Goal: Transaction & Acquisition: Book appointment/travel/reservation

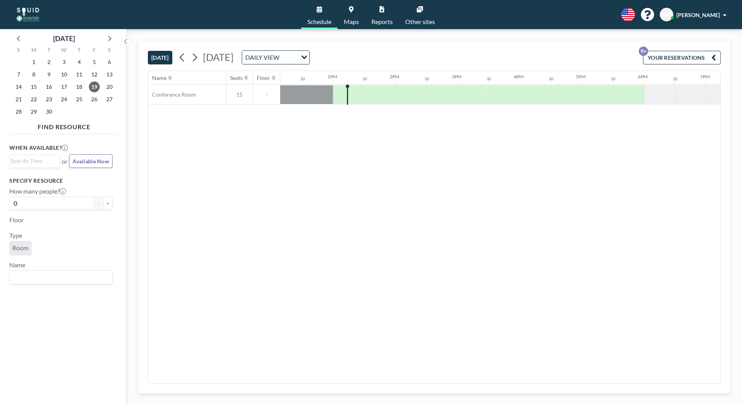
scroll to position [0, 776]
click at [112, 39] on icon at bounding box center [109, 38] width 10 height 10
click at [90, 88] on span "17" at bounding box center [94, 87] width 11 height 11
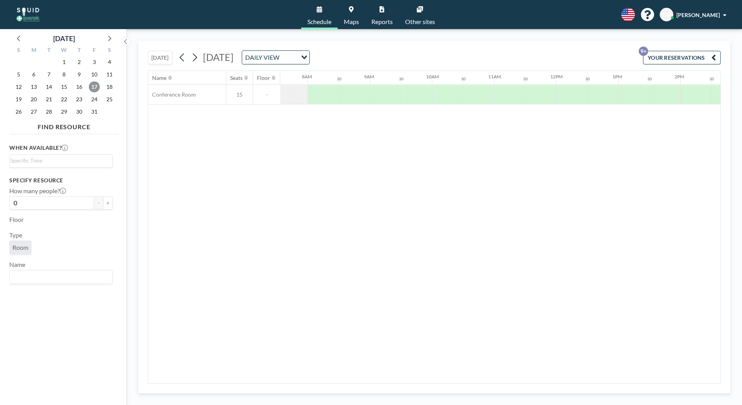
scroll to position [0, 478]
click at [92, 74] on span "10" at bounding box center [94, 74] width 11 height 11
click at [94, 64] on span "3" at bounding box center [94, 62] width 11 height 11
click at [14, 38] on icon at bounding box center [19, 38] width 10 height 10
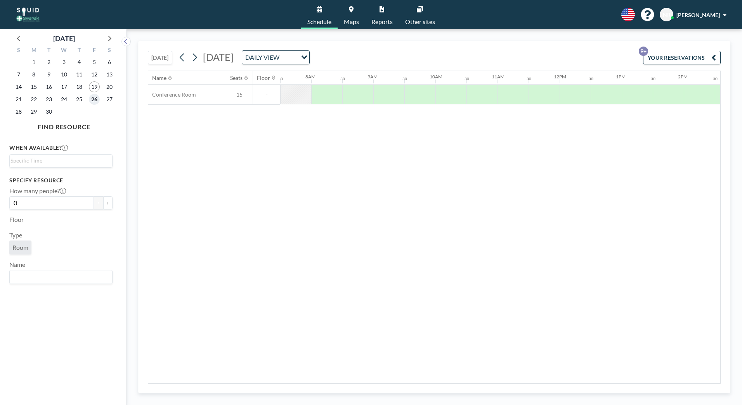
click at [97, 99] on span "26" at bounding box center [94, 99] width 11 height 11
click at [112, 40] on icon at bounding box center [109, 38] width 10 height 10
click at [94, 90] on span "17" at bounding box center [94, 87] width 11 height 11
click at [97, 71] on span "10" at bounding box center [94, 74] width 11 height 11
click at [99, 64] on span "3" at bounding box center [94, 62] width 11 height 11
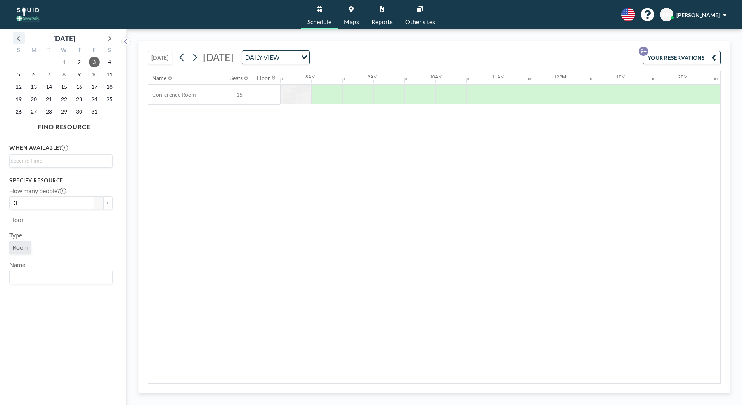
click at [21, 39] on icon at bounding box center [19, 38] width 10 height 10
click at [92, 98] on span "26" at bounding box center [94, 99] width 11 height 11
click at [109, 39] on icon at bounding box center [109, 38] width 10 height 10
click at [93, 88] on span "17" at bounding box center [94, 87] width 11 height 11
click at [561, 101] on div at bounding box center [575, 94] width 31 height 19
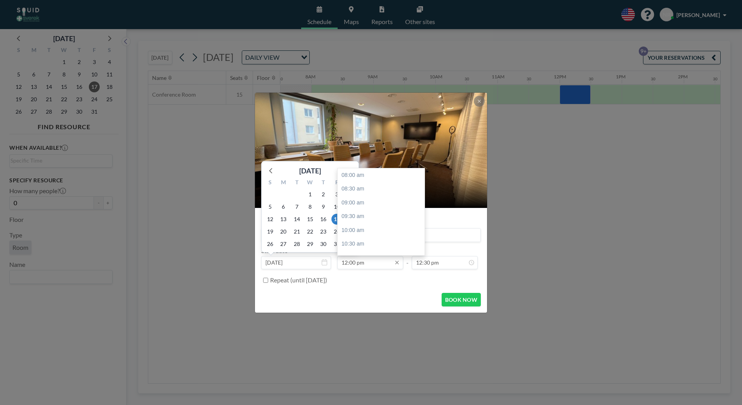
scroll to position [111, 0]
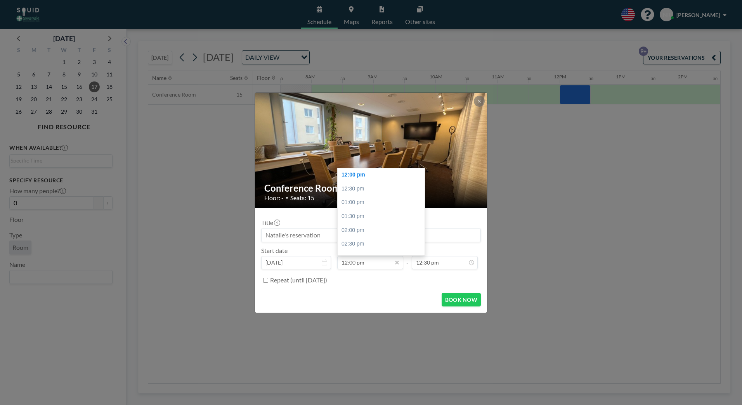
click at [347, 263] on input "12:00 pm" at bounding box center [370, 262] width 66 height 13
click at [356, 262] on input "11:00 pm" at bounding box center [370, 262] width 66 height 13
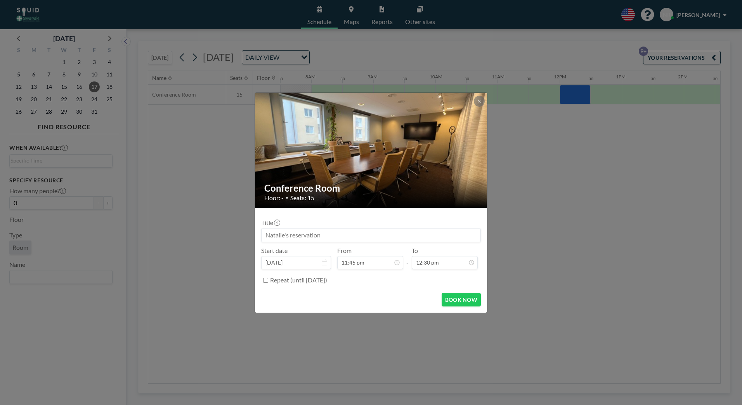
type input "11:45 pm"
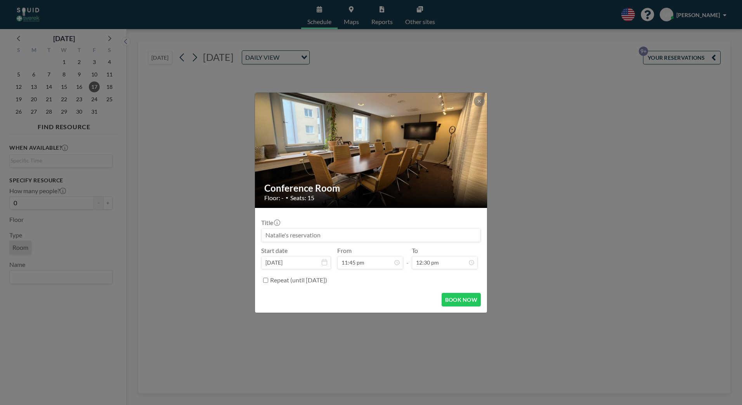
click at [384, 283] on div "Repeat (until March 18, 2026)" at bounding box center [375, 280] width 211 height 13
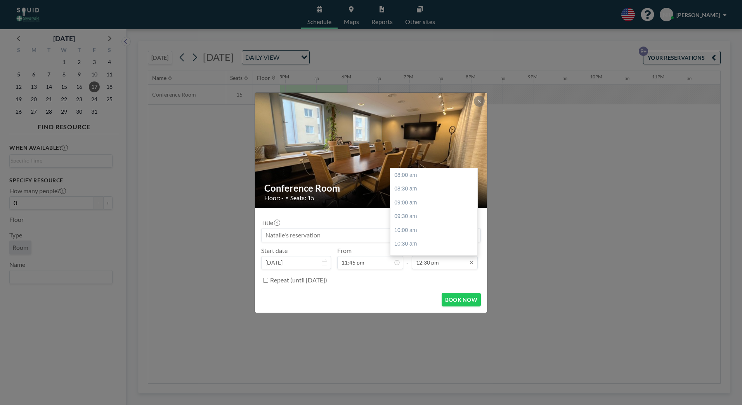
scroll to position [124, 0]
click at [423, 262] on input "12:30 pm" at bounding box center [445, 262] width 66 height 13
click at [427, 263] on input "13:30 pm" at bounding box center [445, 262] width 66 height 13
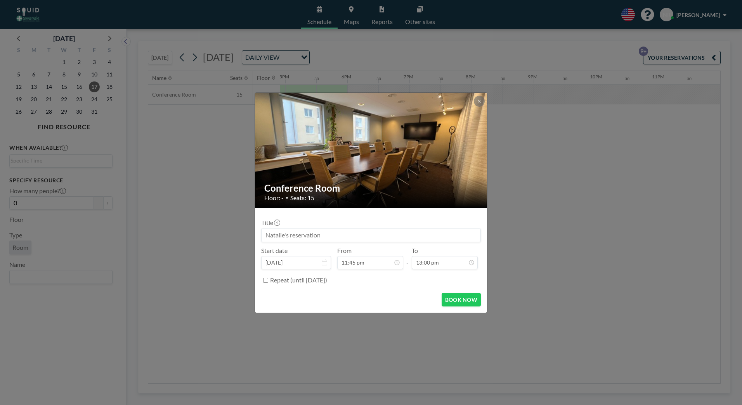
type input "01:00 pm"
click at [420, 277] on div "Repeat (until March 18, 2026)" at bounding box center [375, 280] width 211 height 13
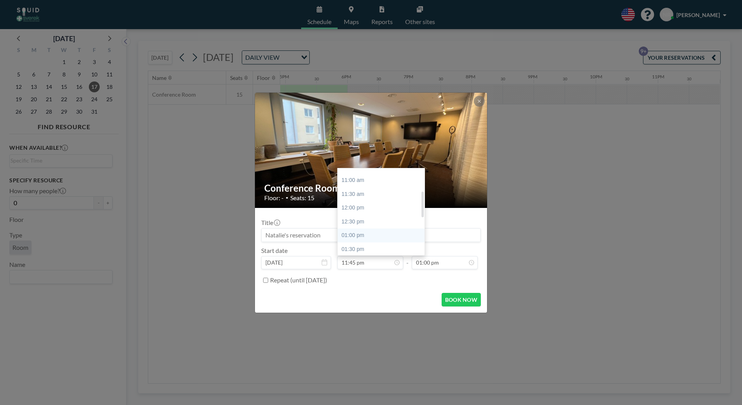
scroll to position [116, 0]
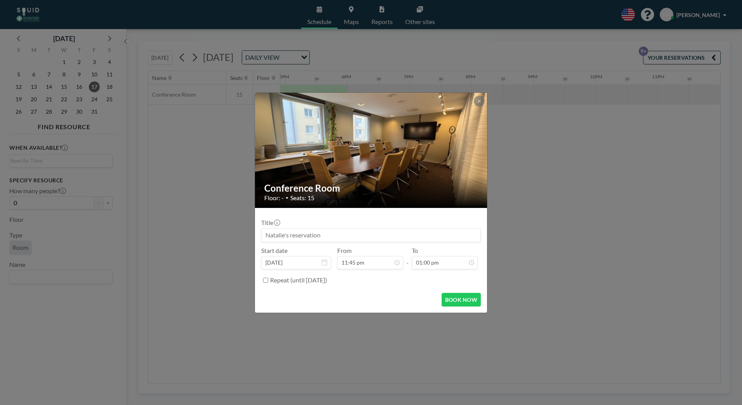
click at [372, 285] on div "Repeat (until March 18, 2026)" at bounding box center [375, 280] width 211 height 13
click at [479, 102] on icon at bounding box center [479, 101] width 5 height 5
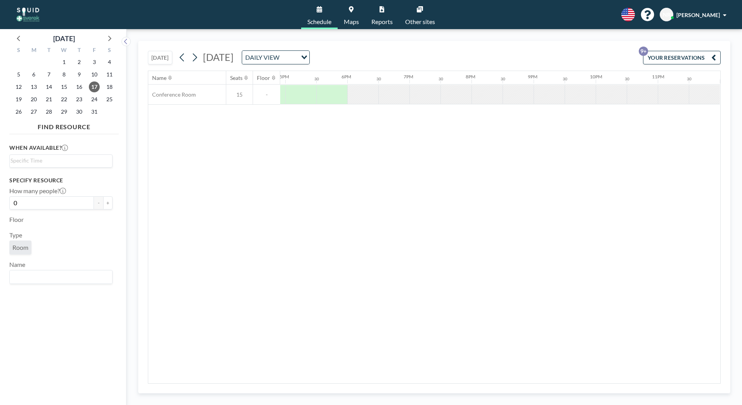
click at [547, 377] on div "Name Seats Floor 12AM 30 1AM 30 2AM 30 3AM 30 4AM 30 5AM 30 6AM 30 7AM 30 8AM 3…" at bounding box center [434, 227] width 572 height 313
drag, startPoint x: 545, startPoint y: 379, endPoint x: 521, endPoint y: 373, distance: 25.5
click at [521, 373] on div "Name Seats Floor 12AM 30 1AM 30 2AM 30 3AM 30 4AM 30 5AM 30 6AM 30 7AM 30 8AM 3…" at bounding box center [434, 227] width 572 height 313
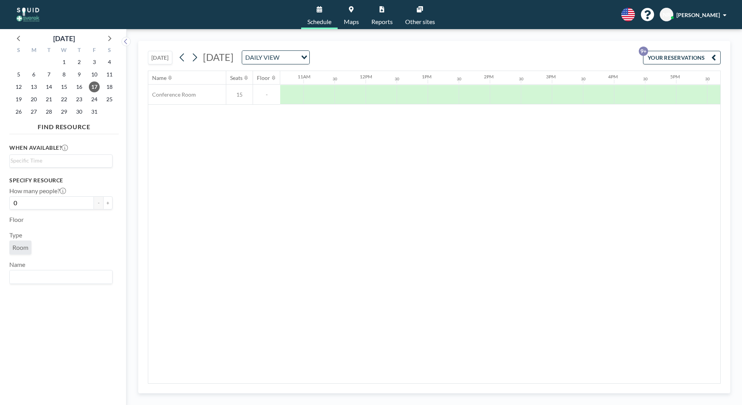
scroll to position [0, 1051]
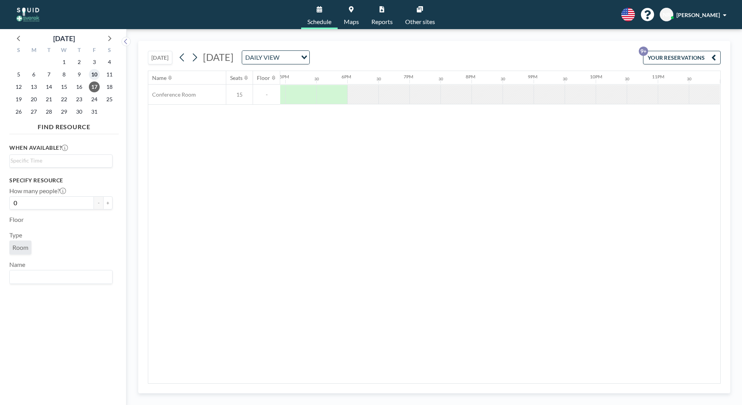
click at [91, 76] on span "10" at bounding box center [94, 74] width 11 height 11
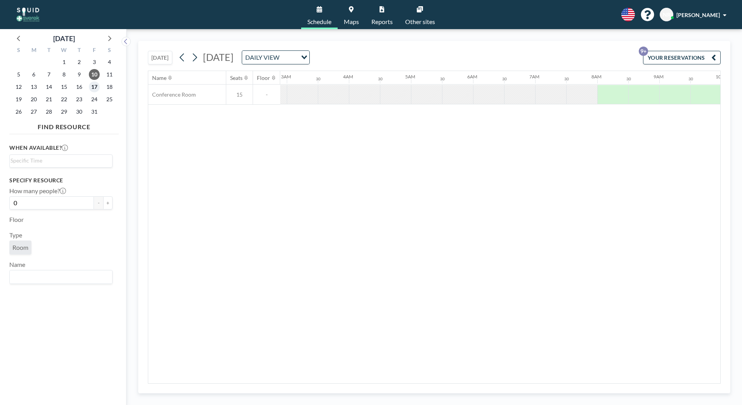
click at [95, 85] on span "17" at bounding box center [94, 87] width 11 height 11
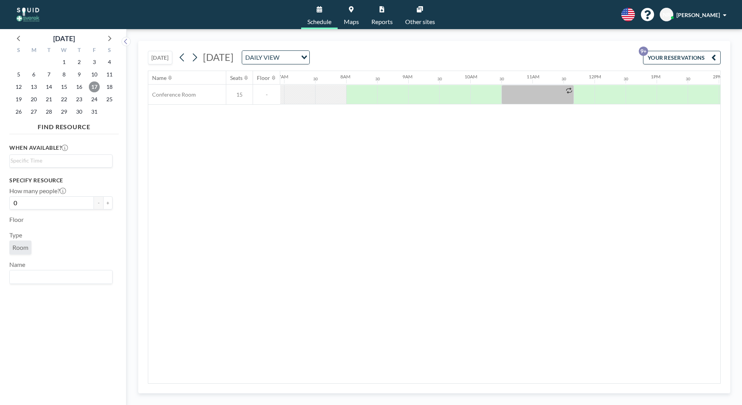
scroll to position [0, 466]
click at [542, 99] on div at bounding box center [549, 94] width 21 height 19
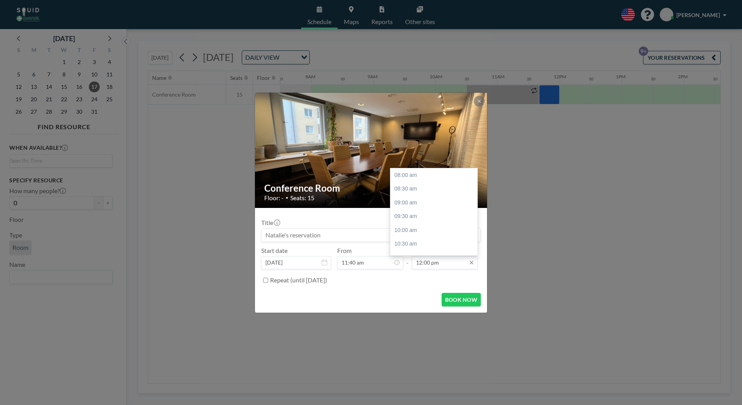
scroll to position [111, 0]
click at [422, 264] on input "12:00 pm" at bounding box center [445, 262] width 66 height 13
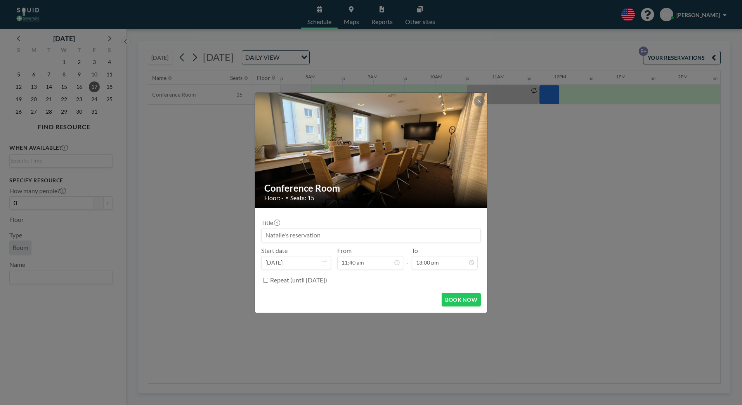
type input "01:00 pm"
click at [330, 235] on input at bounding box center [371, 235] width 219 height 13
type input "KC/EKO/BK månadsmöte"
click at [452, 305] on button "BOOK NOW" at bounding box center [461, 300] width 39 height 14
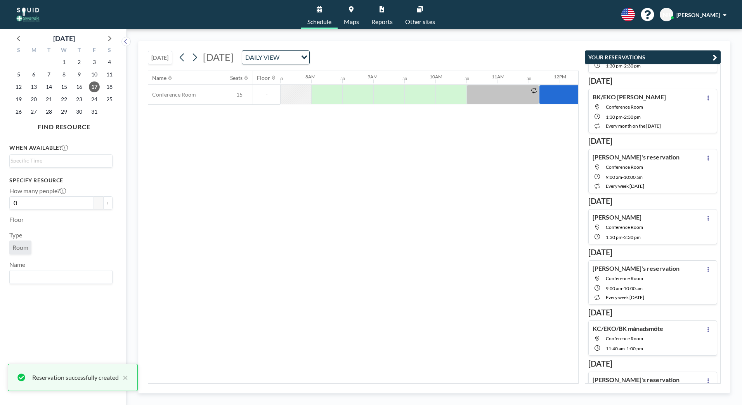
scroll to position [154, 0]
